Goal: Information Seeking & Learning: Check status

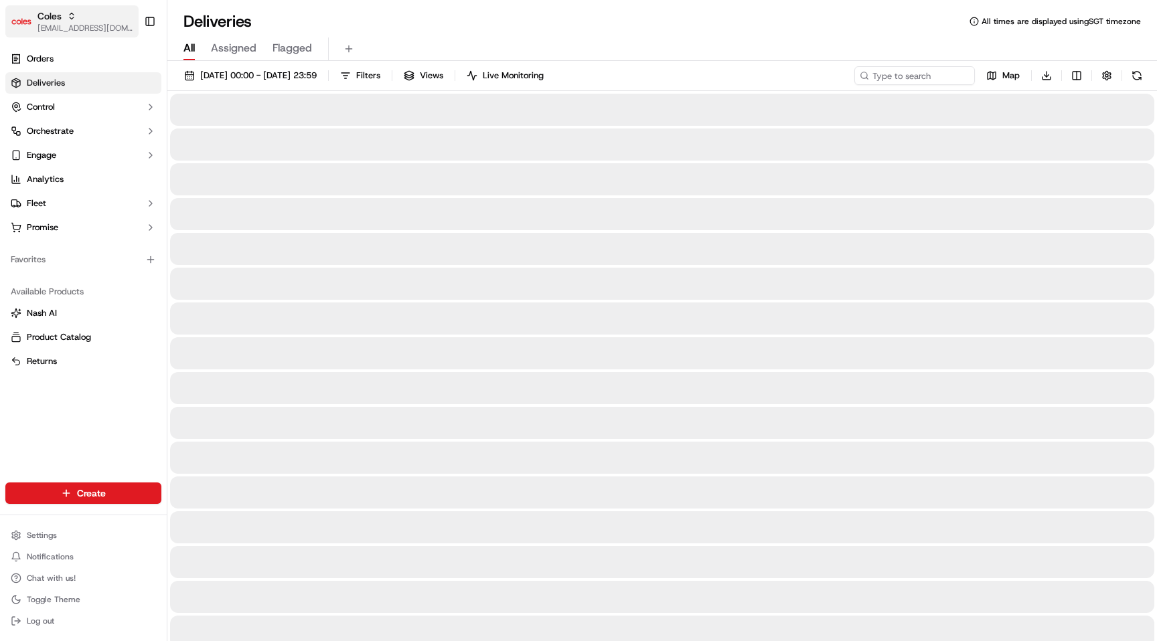
click at [76, 25] on span "[EMAIL_ADDRESS][DOMAIN_NAME]" at bounding box center [85, 28] width 96 height 11
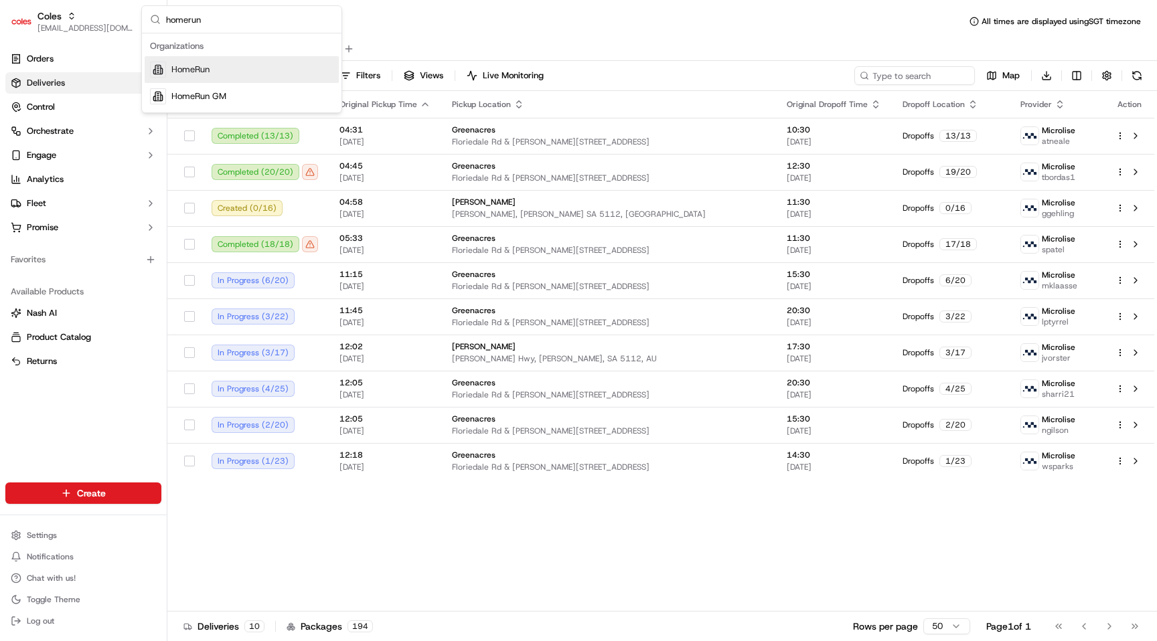
type input "homerun"
click at [168, 72] on div "HomeRun" at bounding box center [242, 69] width 194 height 27
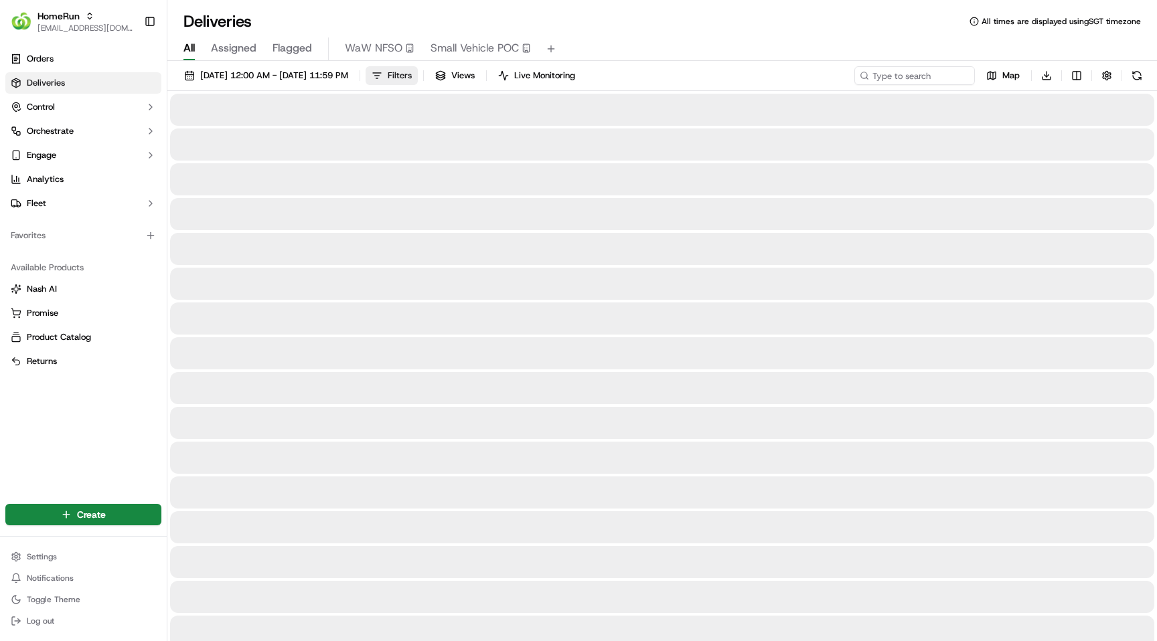
click at [412, 78] on span "Filters" at bounding box center [400, 76] width 24 height 12
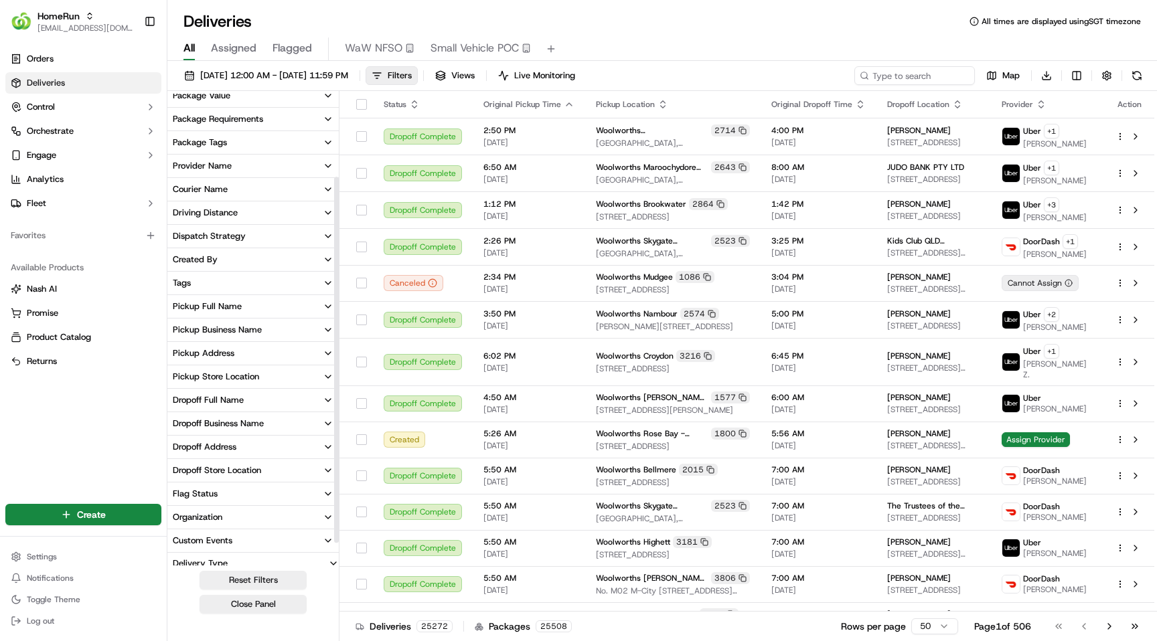
scroll to position [136, 0]
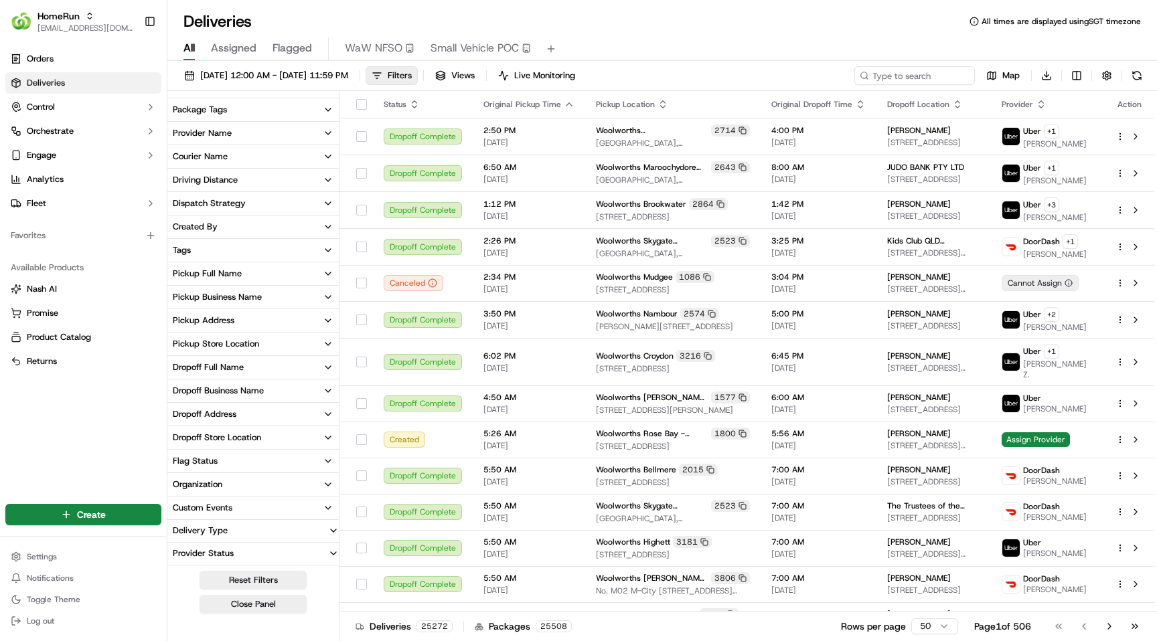
click at [240, 530] on button "Delivery Type" at bounding box center [252, 530] width 171 height 21
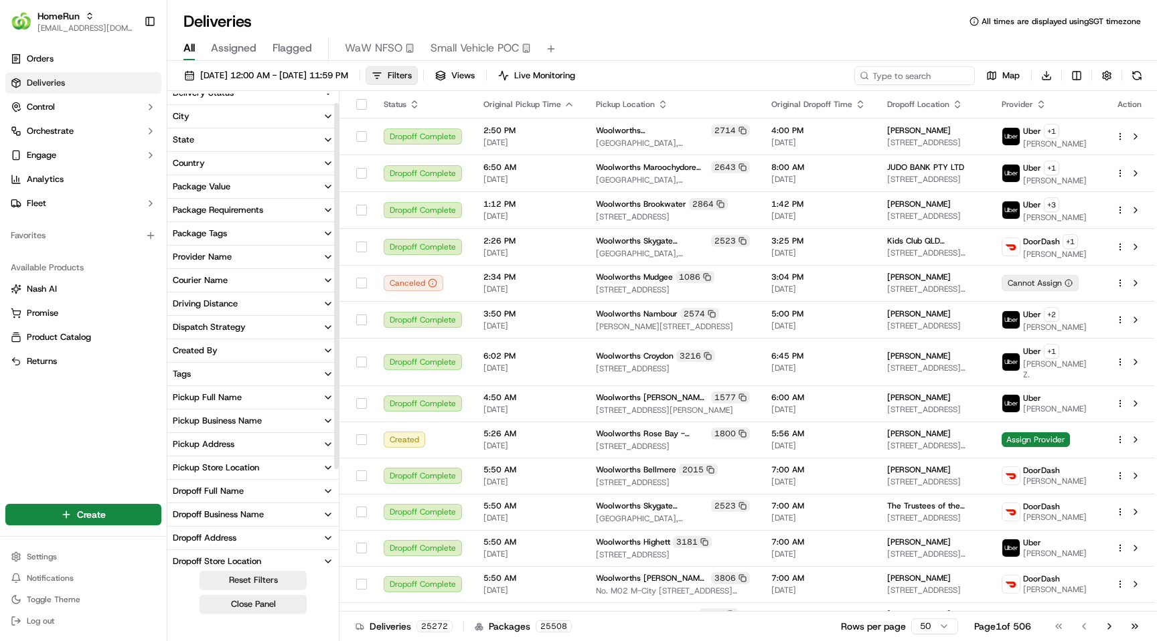
scroll to position [0, 0]
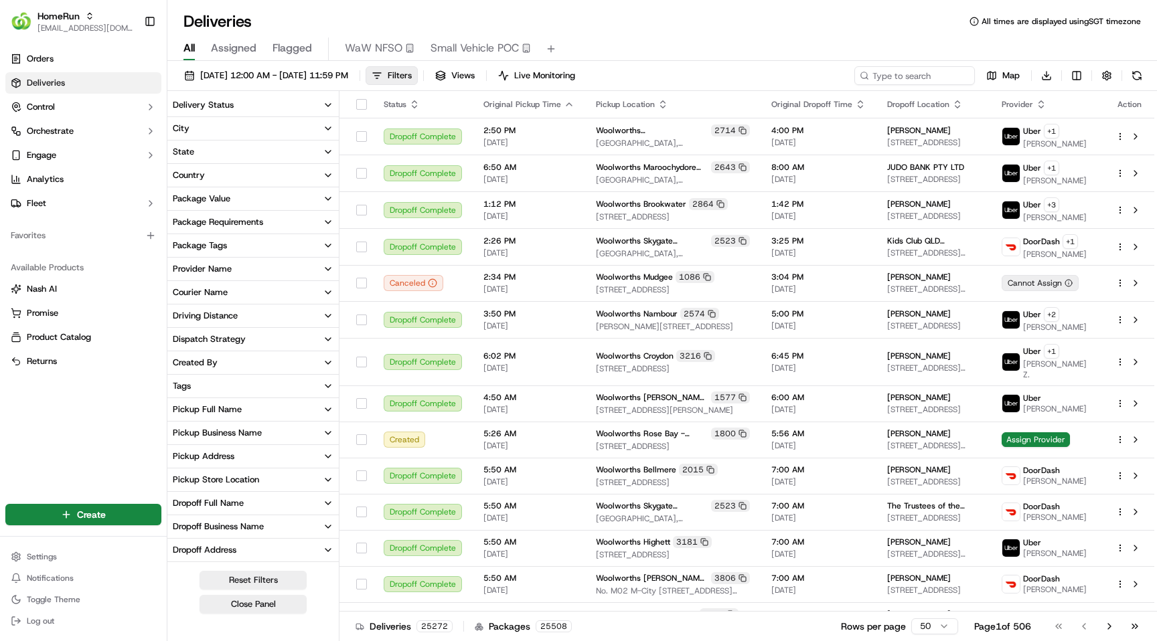
click at [244, 101] on button "Delivery Status" at bounding box center [252, 105] width 171 height 23
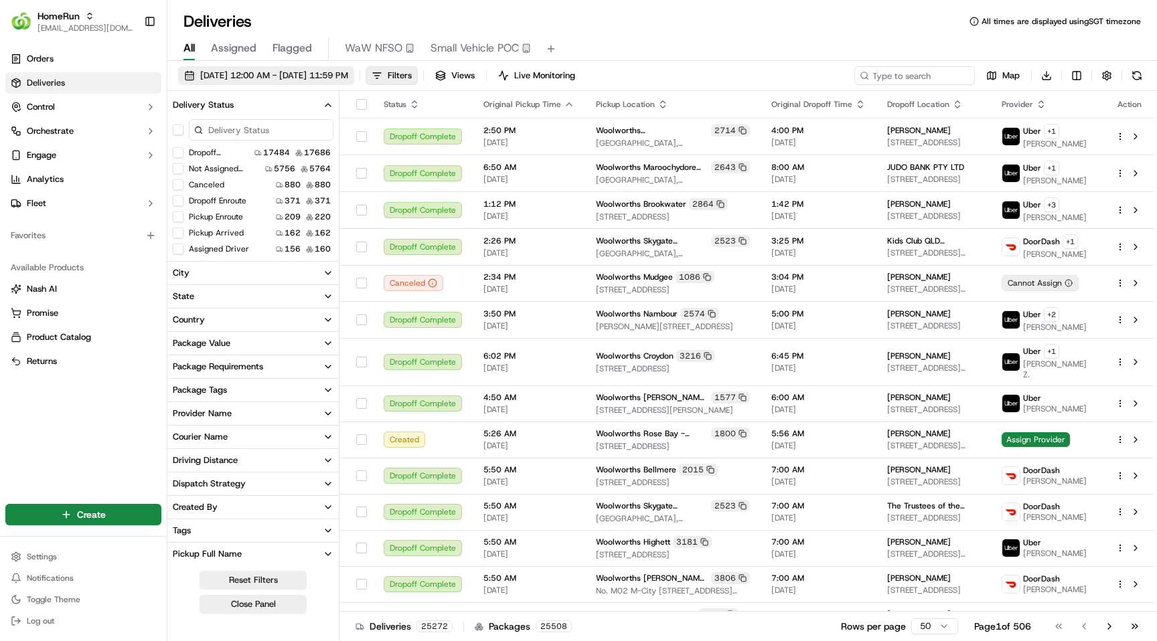
click at [283, 74] on span "16/09/2025 12:00 AM - 16/09/2025 11:59 PM" at bounding box center [274, 76] width 148 height 12
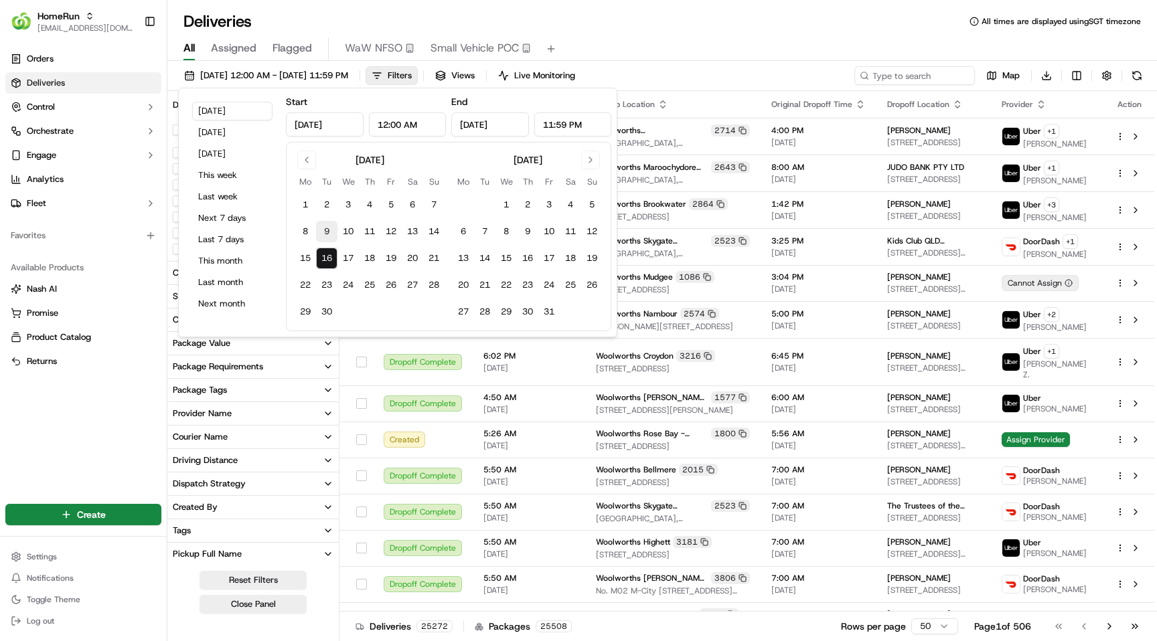
click at [331, 230] on button "9" at bounding box center [326, 231] width 21 height 21
type input "Sep 9, 2025"
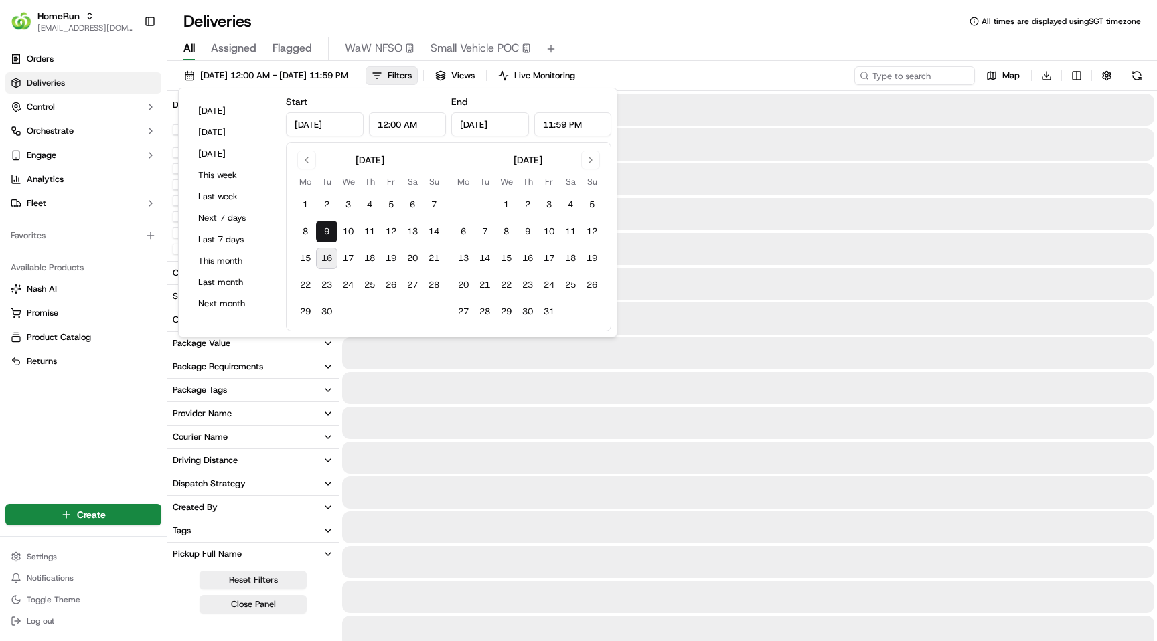
click at [328, 252] on button "16" at bounding box center [326, 258] width 21 height 21
type input "Sep 16, 2025"
click at [324, 17] on div "Deliveries All times are displayed using SGT timezone" at bounding box center [662, 21] width 990 height 21
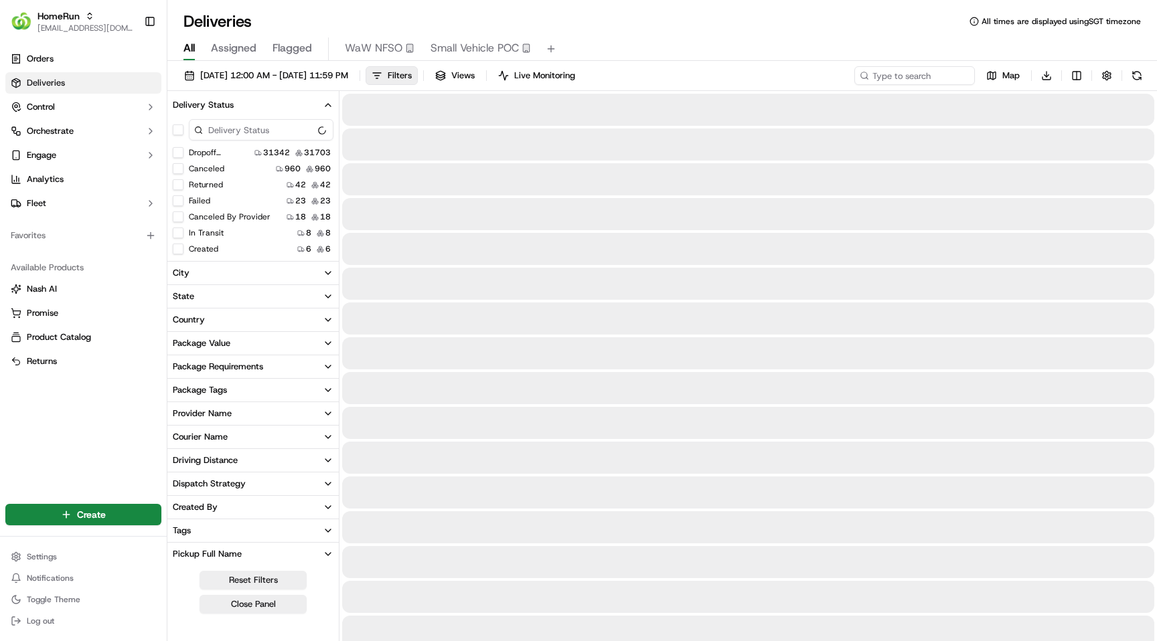
click at [177, 182] on button "Returned" at bounding box center [178, 184] width 11 height 11
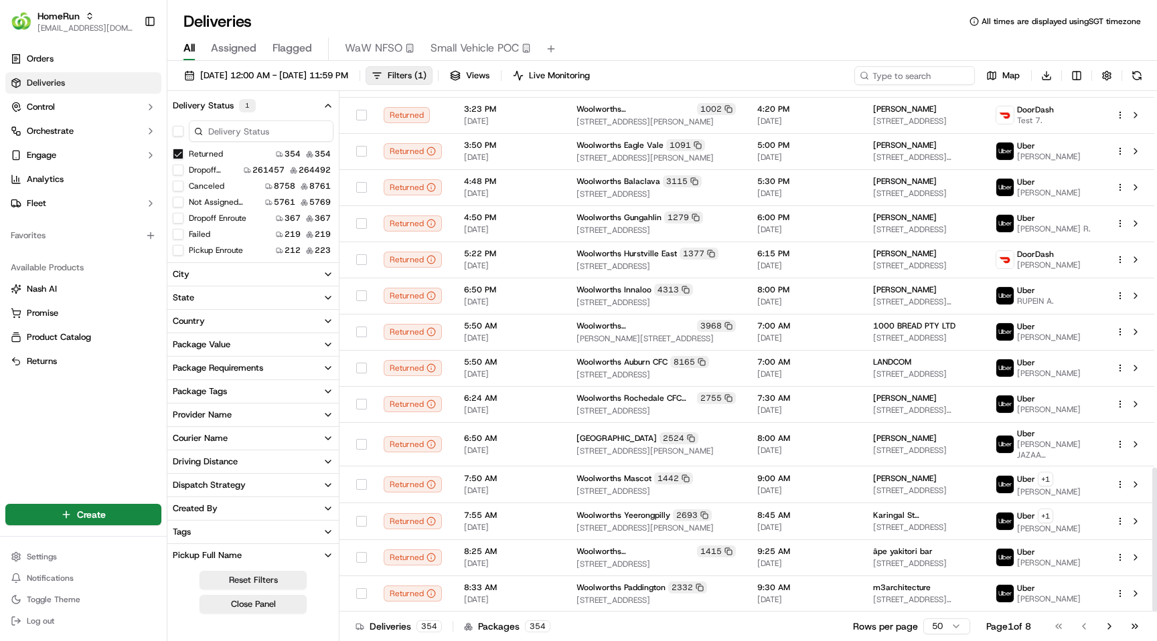
scroll to position [1367, 0]
click at [1108, 623] on button "Go to next page" at bounding box center [1109, 626] width 23 height 19
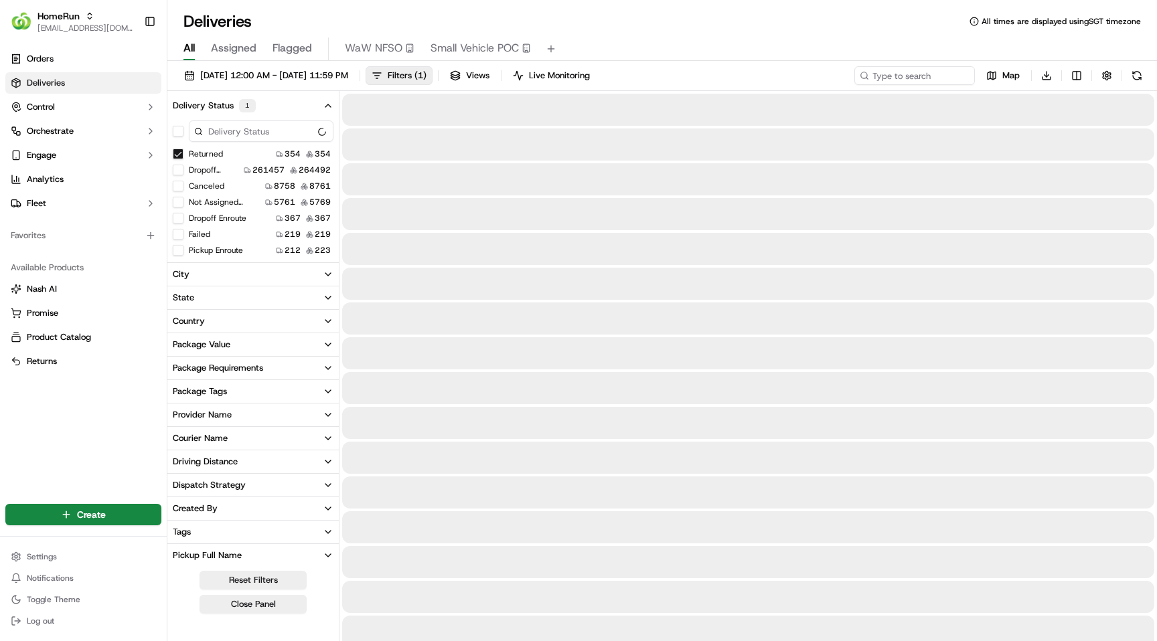
click at [229, 414] on div "Provider Name" at bounding box center [202, 415] width 59 height 12
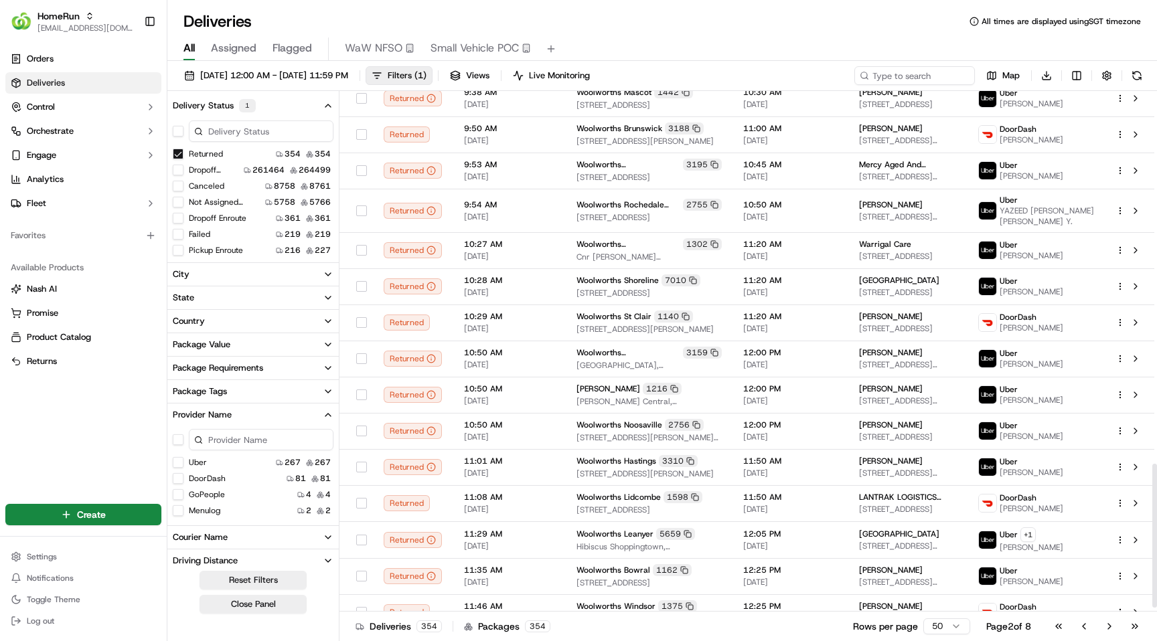
scroll to position [1364, 0]
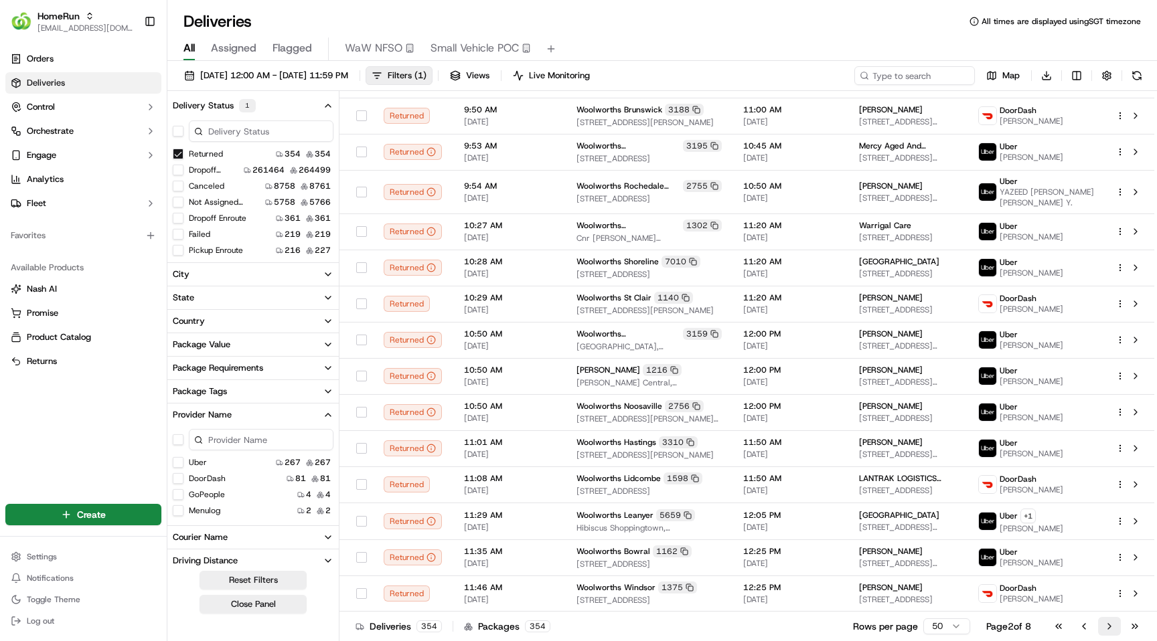
click at [1109, 623] on button "Go to next page" at bounding box center [1109, 626] width 23 height 19
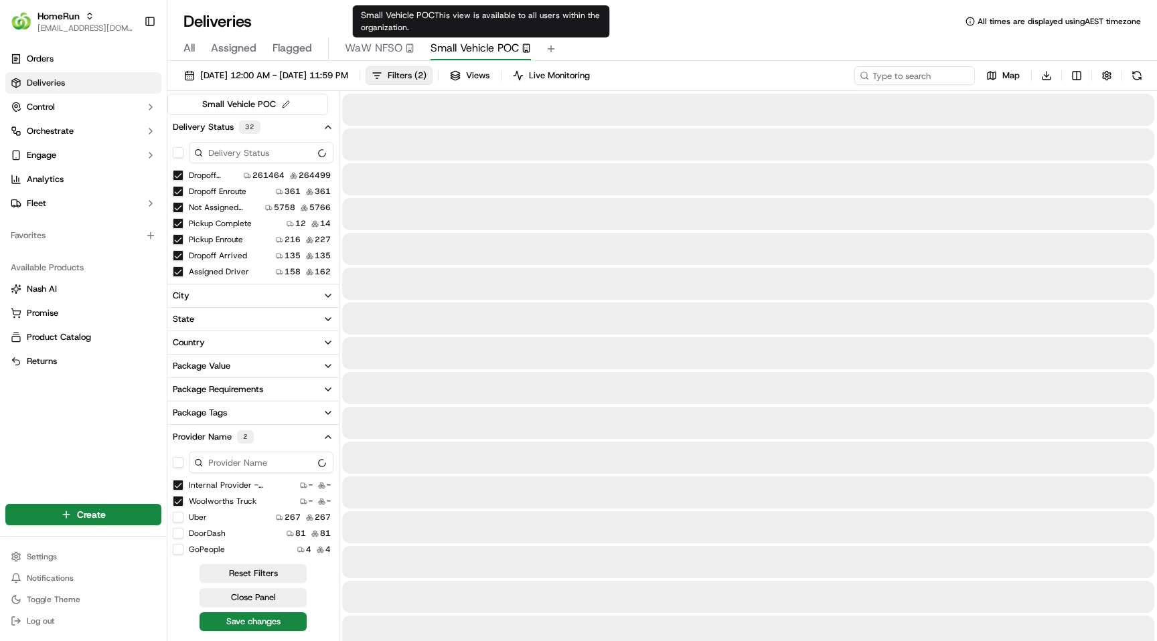
click at [455, 45] on span "Small Vehicle POC" at bounding box center [475, 48] width 88 height 16
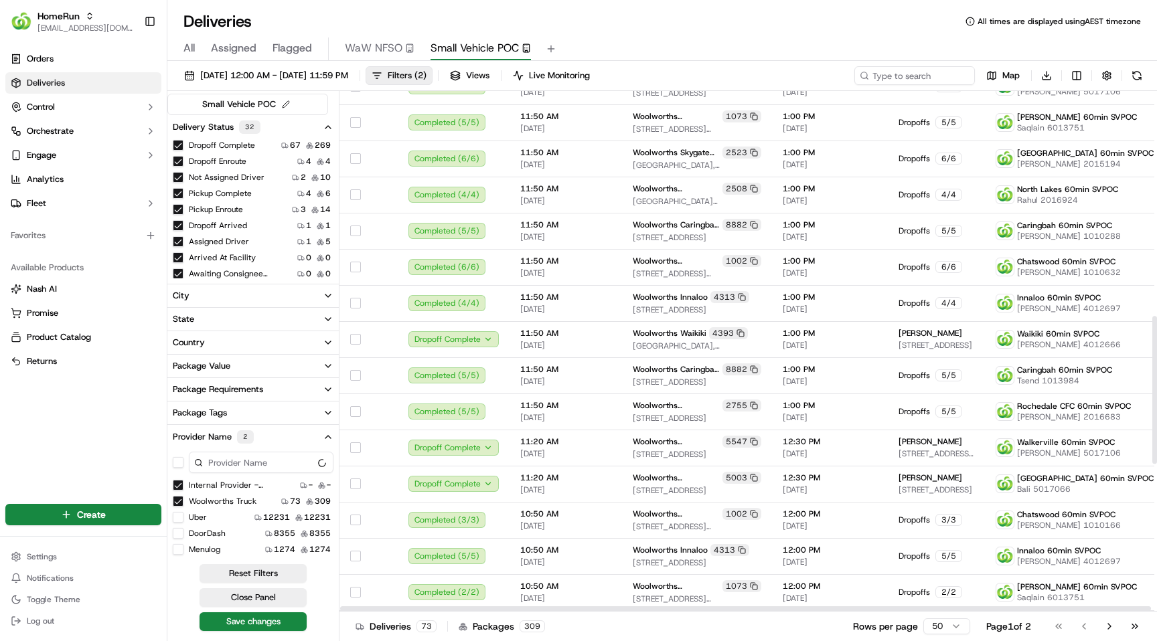
scroll to position [1314, 0]
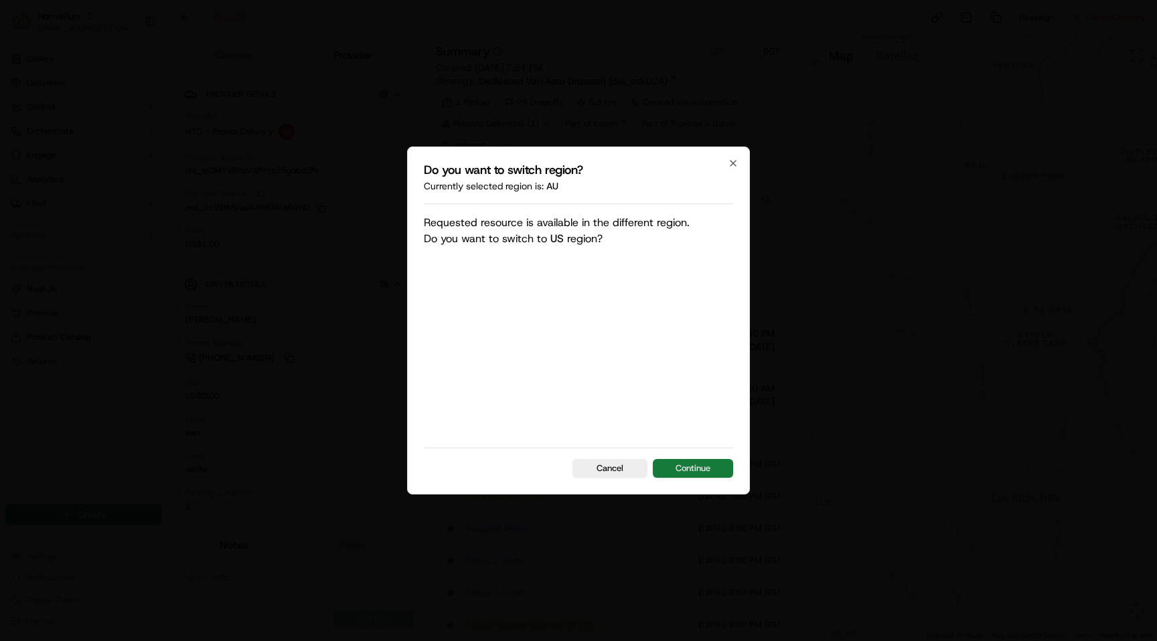
click at [713, 467] on button "Continue" at bounding box center [693, 468] width 80 height 19
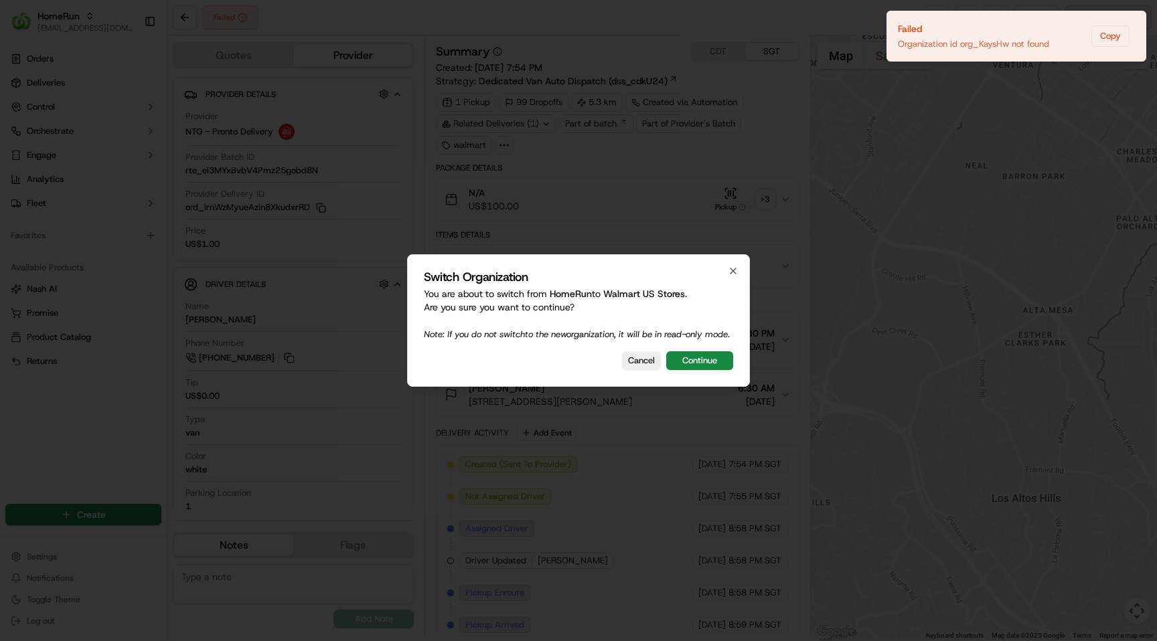
click at [705, 384] on div "Switch Organization You are about to switch from HomeRun to Walmart US Stores .…" at bounding box center [578, 320] width 343 height 133
click at [708, 370] on button "Continue" at bounding box center [699, 361] width 67 height 19
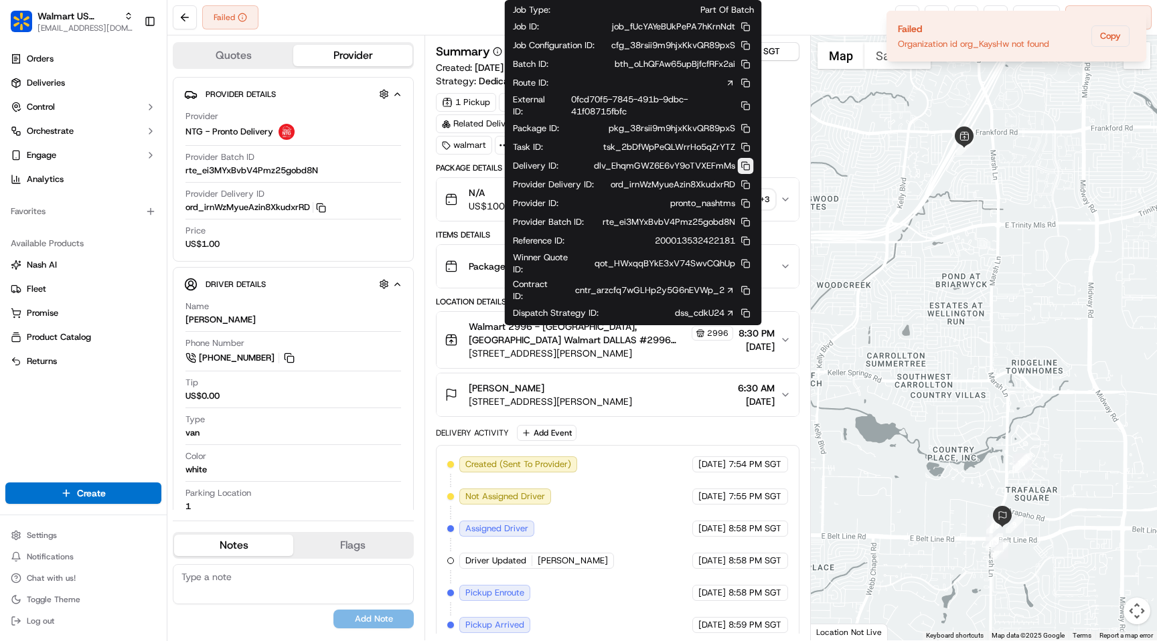
click at [743, 174] on button at bounding box center [746, 166] width 16 height 16
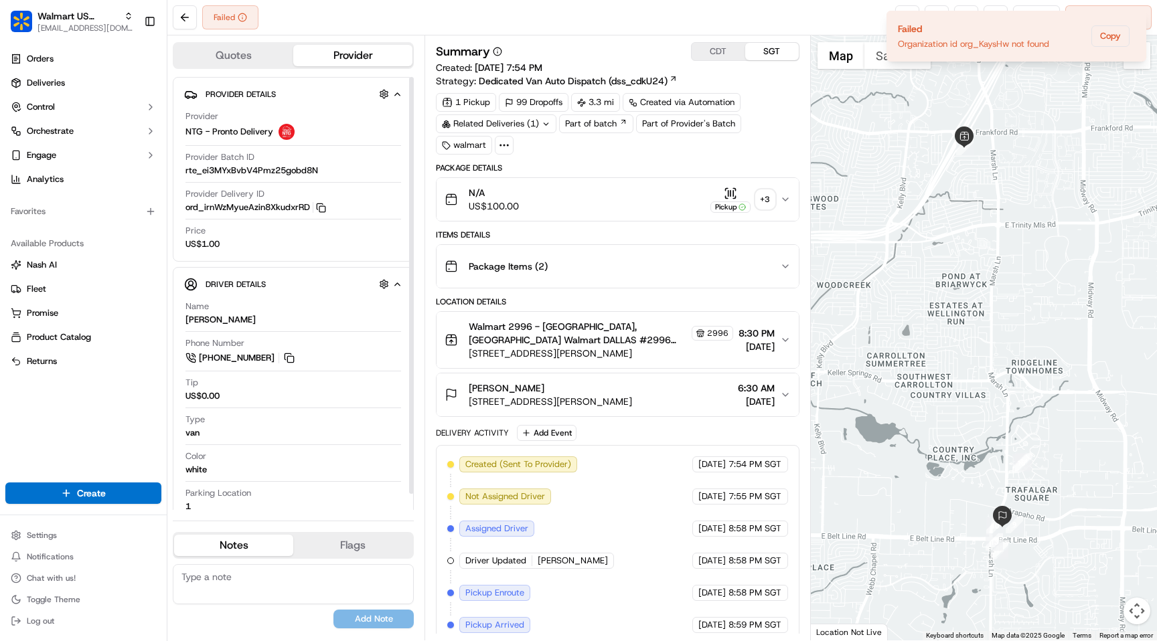
scroll to position [15, 0]
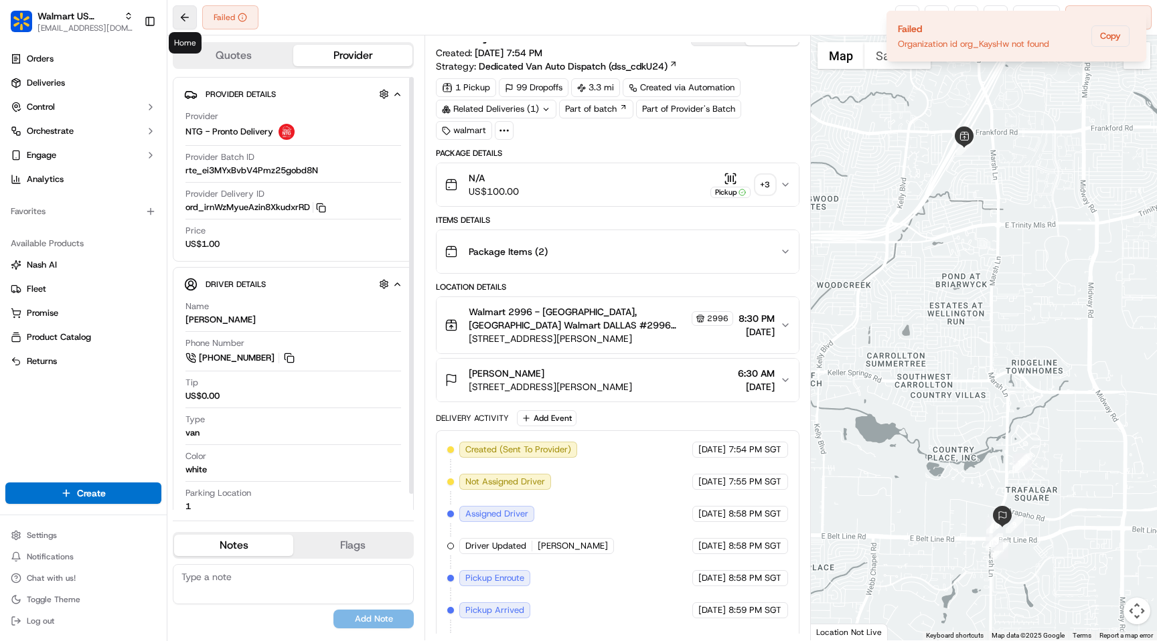
click at [186, 19] on button at bounding box center [185, 17] width 24 height 24
